Goal: Task Accomplishment & Management: Manage account settings

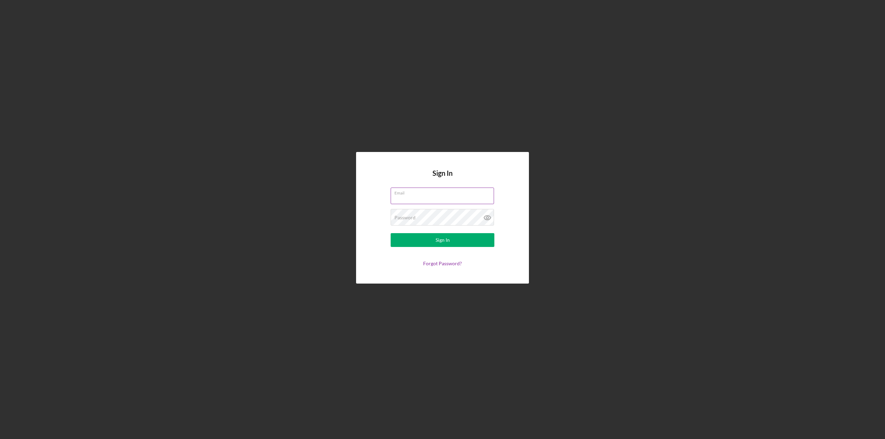
click at [447, 198] on input "Email" at bounding box center [442, 196] width 103 height 17
type input "[EMAIL_ADDRESS][DOMAIN_NAME]"
click at [435, 212] on div "Password Required" at bounding box center [443, 217] width 104 height 17
click at [435, 216] on div "Password Required" at bounding box center [443, 217] width 104 height 17
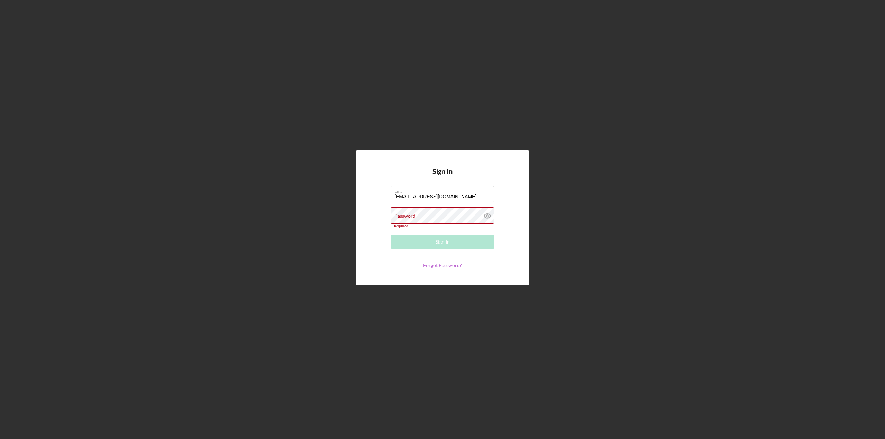
click at [444, 265] on link "Forgot Password?" at bounding box center [442, 265] width 39 height 6
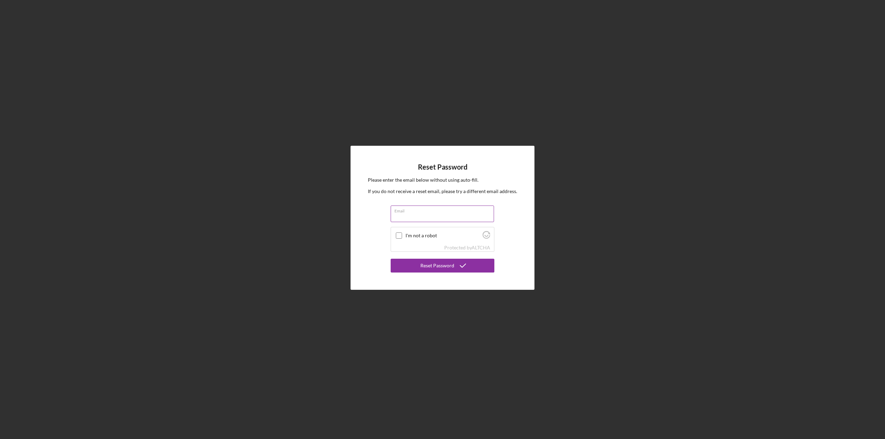
click at [432, 211] on div "Email" at bounding box center [443, 214] width 104 height 17
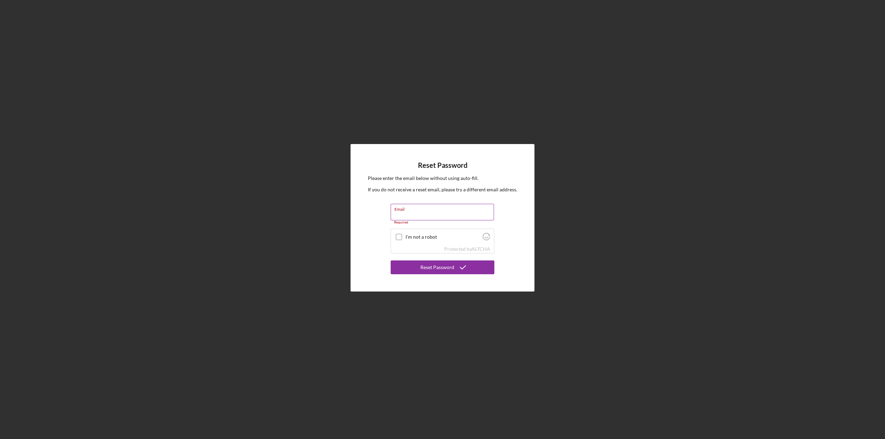
paste input "[URL][DOMAIN_NAME]"
type input "[URL][DOMAIN_NAME]"
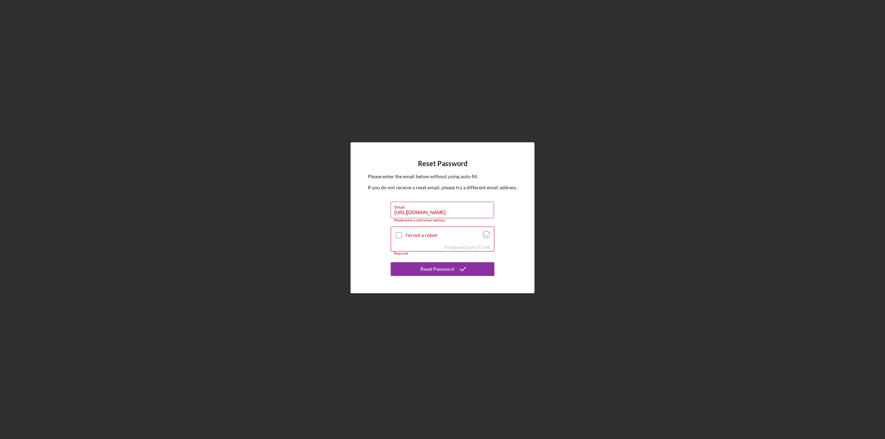
click at [462, 215] on input "[URL][DOMAIN_NAME]" at bounding box center [442, 210] width 103 height 17
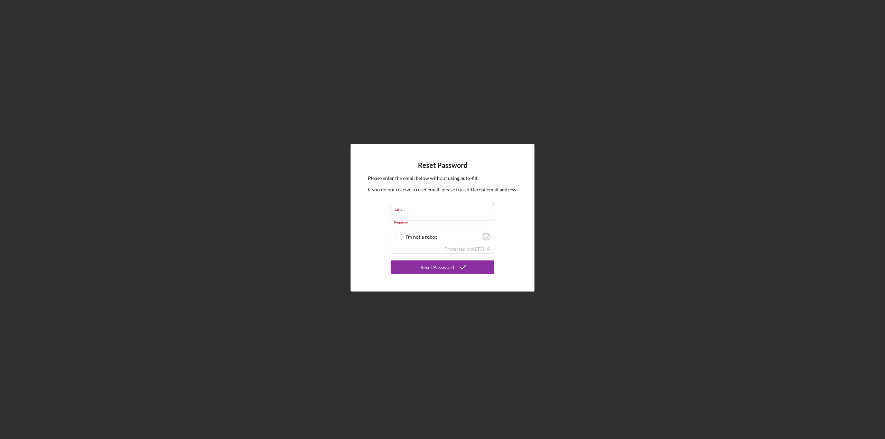
scroll to position [0, 0]
click at [452, 209] on div "Email Required" at bounding box center [443, 214] width 104 height 21
click at [436, 214] on input "Email" at bounding box center [442, 212] width 103 height 17
type input "[EMAIL_ADDRESS][DOMAIN_NAME]"
click at [398, 236] on input "I'm not a robot" at bounding box center [399, 234] width 6 height 6
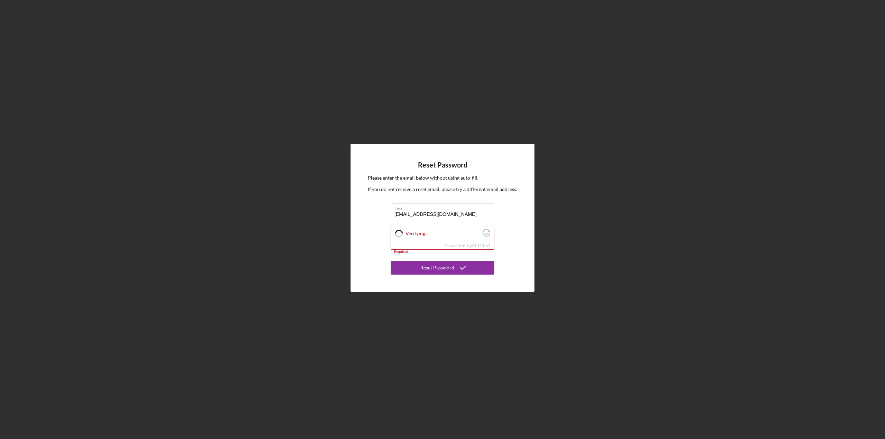
checkbox input "true"
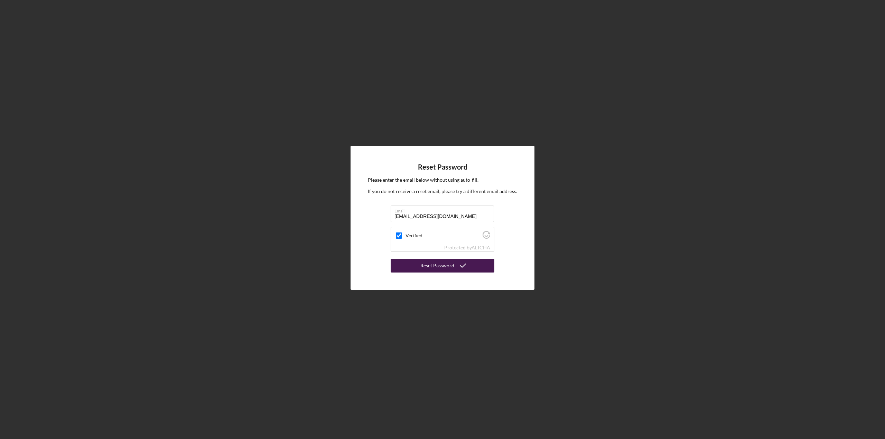
click at [435, 265] on div "Reset Password" at bounding box center [437, 266] width 34 height 14
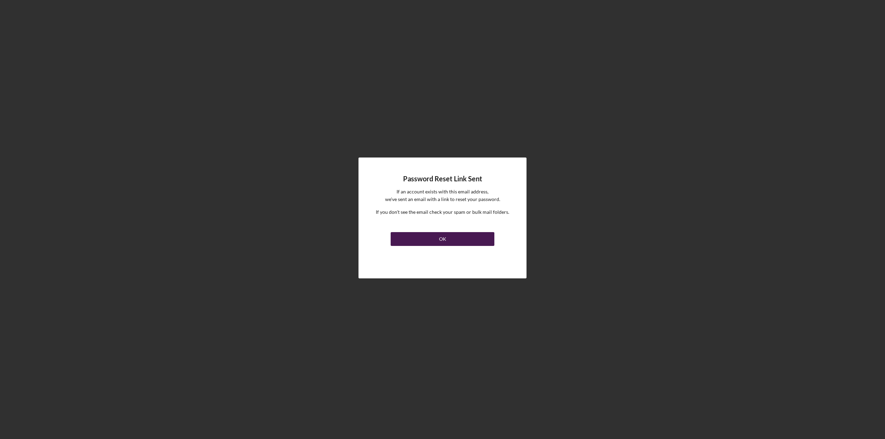
click at [445, 233] on div "OK" at bounding box center [442, 239] width 7 height 14
